Goal: Share content

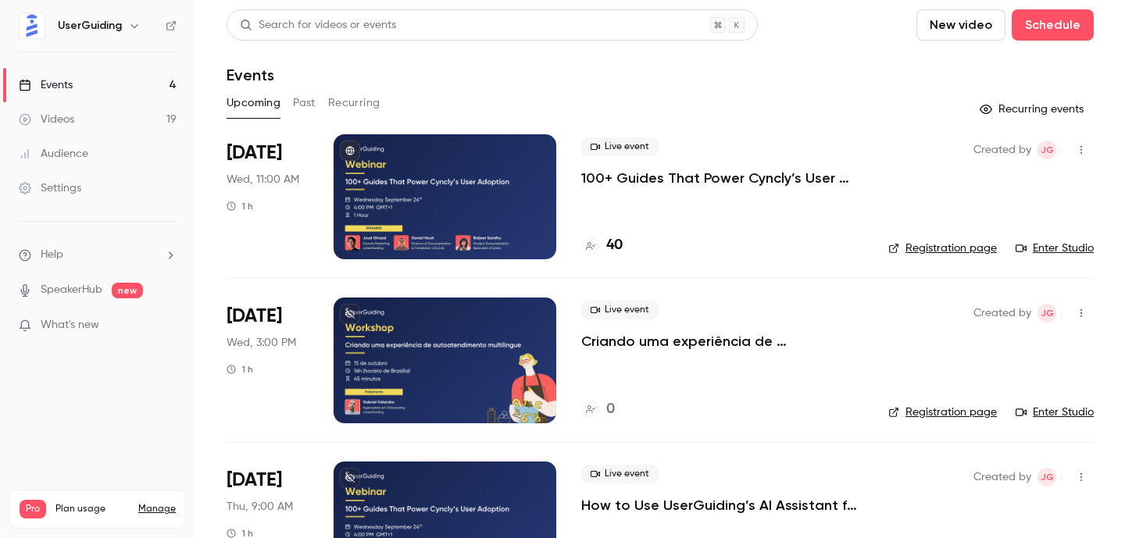
click at [504, 202] on div at bounding box center [445, 196] width 223 height 125
click at [1077, 148] on icon "button" at bounding box center [1081, 150] width 12 height 11
click at [997, 178] on li "Share" at bounding box center [1008, 190] width 169 height 41
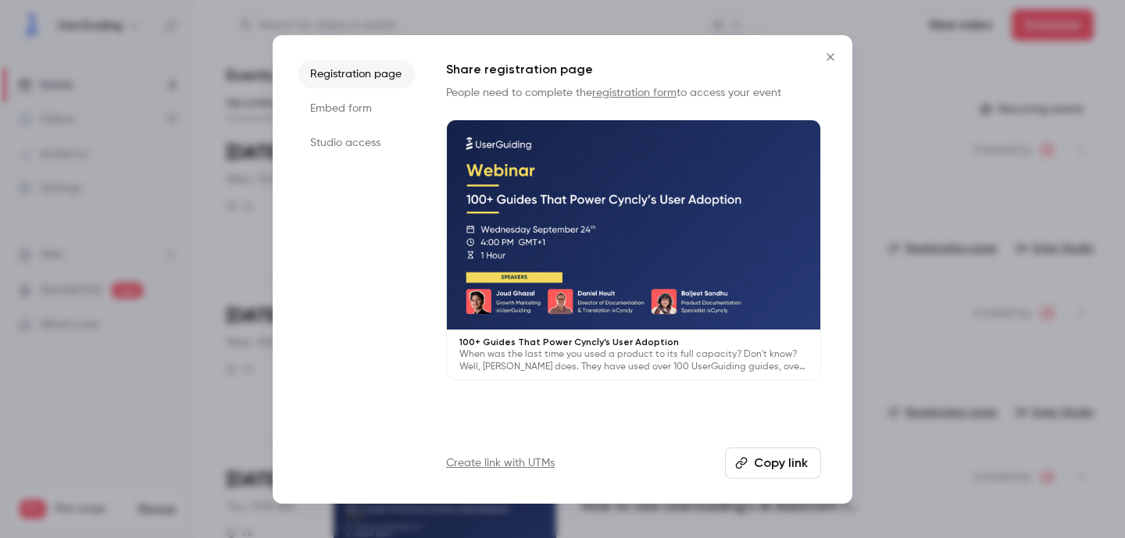
click at [362, 149] on li "Studio access" at bounding box center [356, 143] width 117 height 28
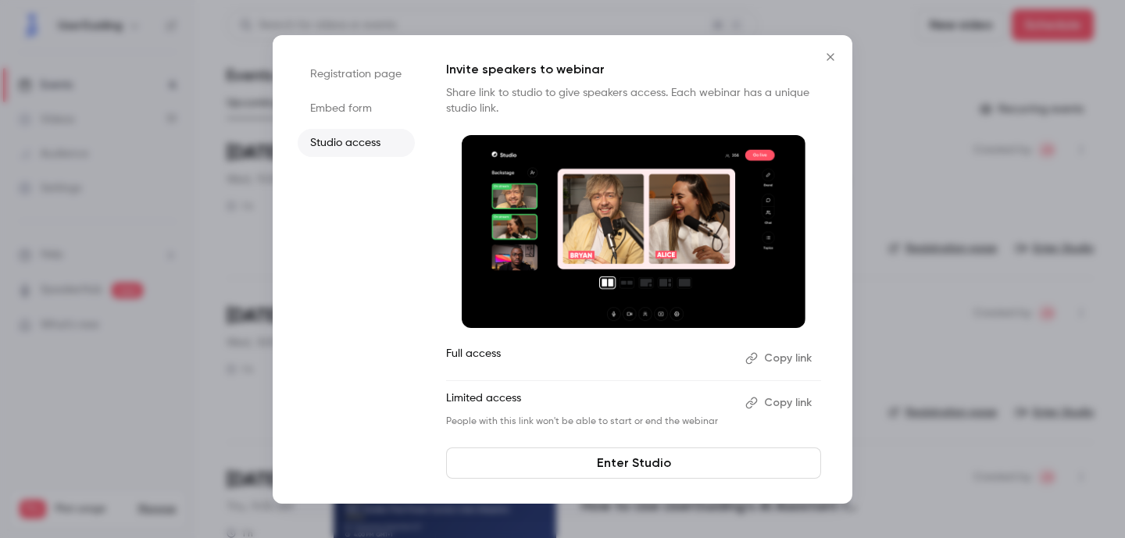
click at [789, 393] on button "Copy link" at bounding box center [780, 403] width 82 height 25
click at [555, 12] on div at bounding box center [562, 269] width 1125 height 538
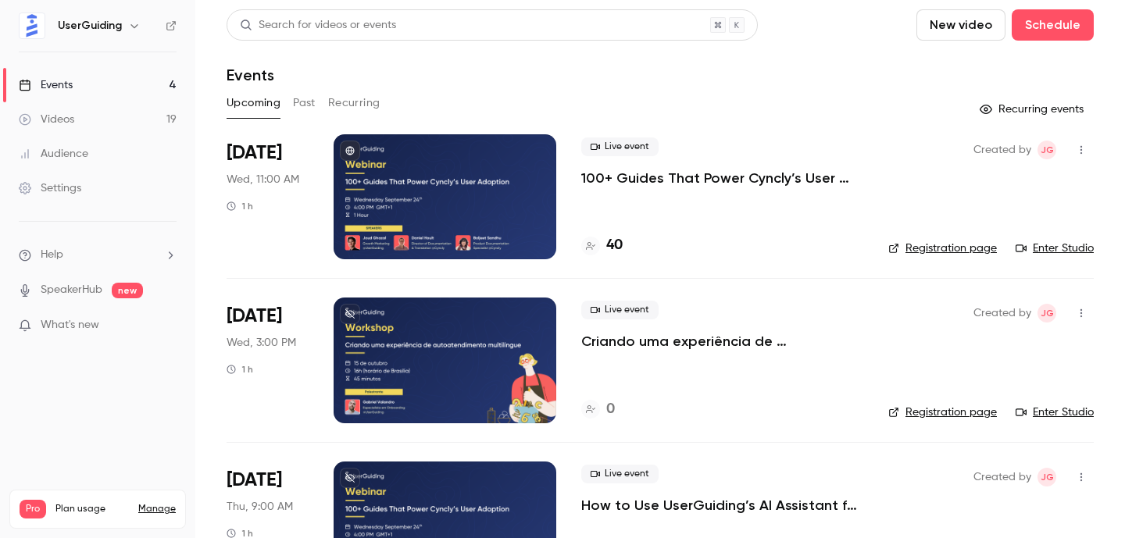
click at [116, 80] on link "Events 4" at bounding box center [97, 85] width 195 height 34
